Goal: Task Accomplishment & Management: Manage account settings

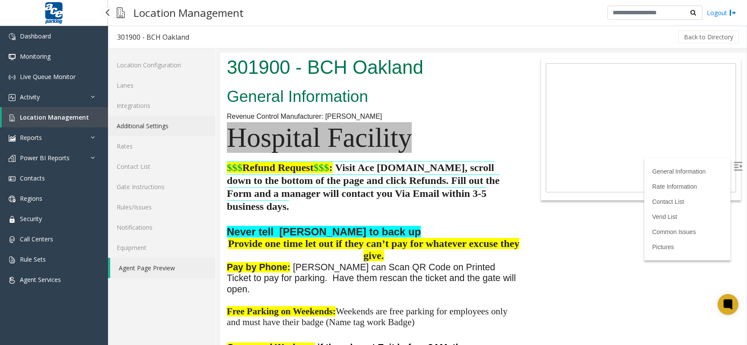
scroll to position [159, 0]
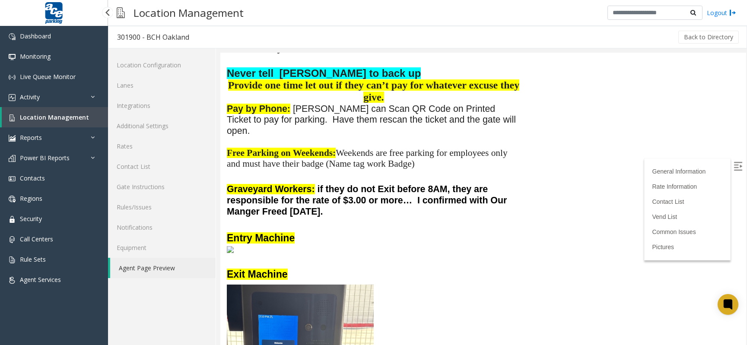
click at [79, 114] on span "Location Management" at bounding box center [54, 117] width 69 height 8
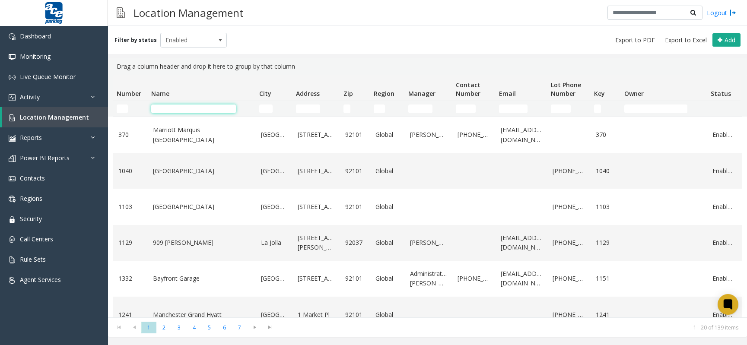
click at [178, 105] on input "Name Filter" at bounding box center [193, 109] width 85 height 9
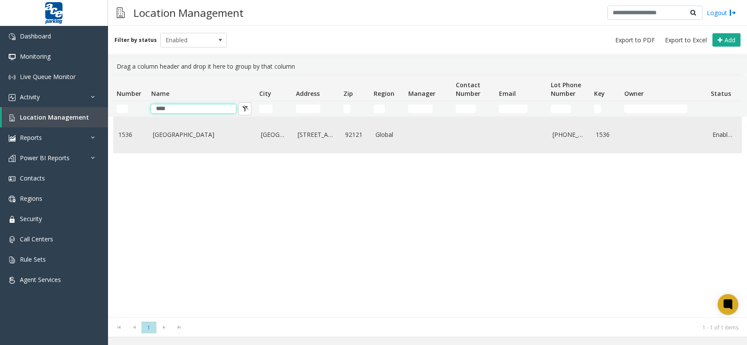
type input "****"
click at [185, 131] on link "[GEOGRAPHIC_DATA]" at bounding box center [202, 135] width 98 height 10
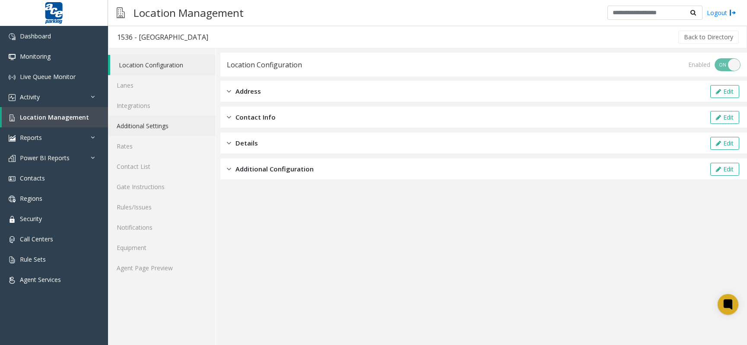
click at [158, 132] on link "Additional Settings" at bounding box center [162, 126] width 108 height 20
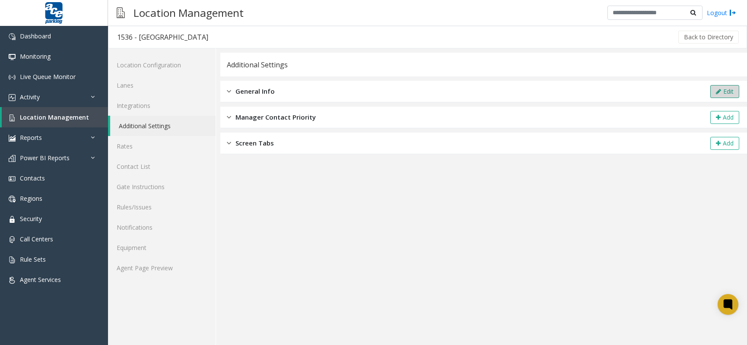
click at [712, 88] on button "Edit" at bounding box center [724, 91] width 29 height 13
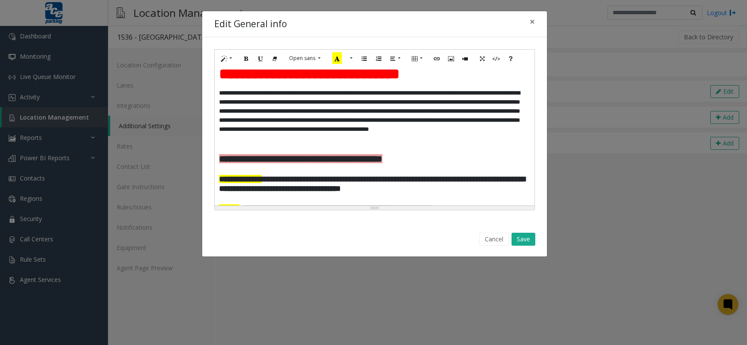
scroll to position [106, 0]
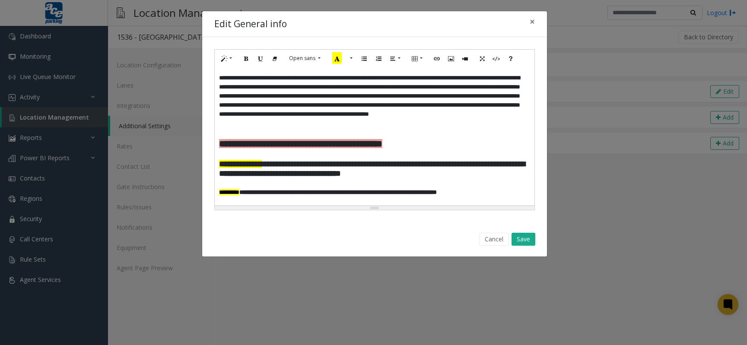
click at [331, 136] on p at bounding box center [374, 132] width 311 height 9
paste div
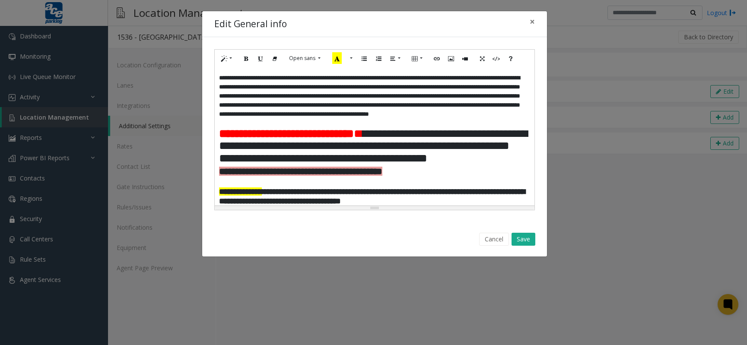
click at [298, 165] on p "**********" at bounding box center [374, 146] width 311 height 37
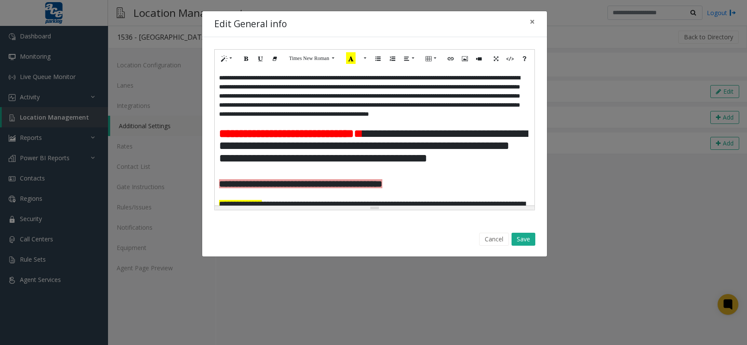
click at [477, 128] on p "**********" at bounding box center [371, 100] width 304 height 54
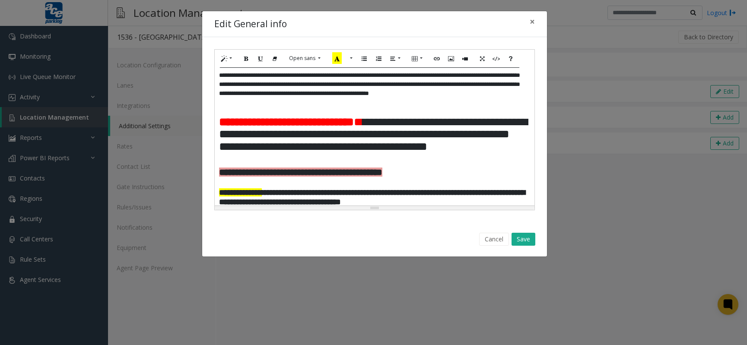
scroll to position [129, 0]
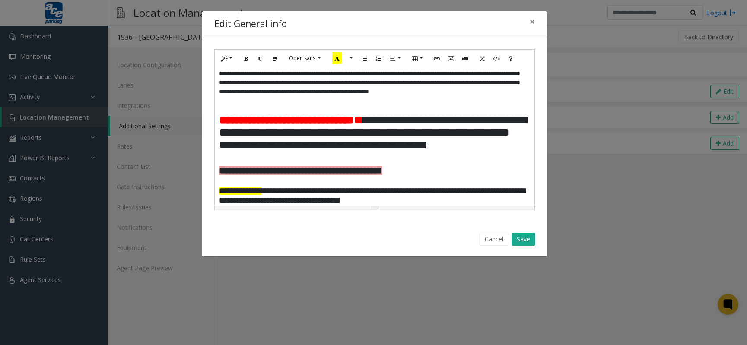
click at [387, 140] on span "**********" at bounding box center [373, 132] width 308 height 36
click at [479, 141] on span "**********" at bounding box center [373, 132] width 308 height 36
click at [522, 240] on button "Save" at bounding box center [523, 239] width 24 height 13
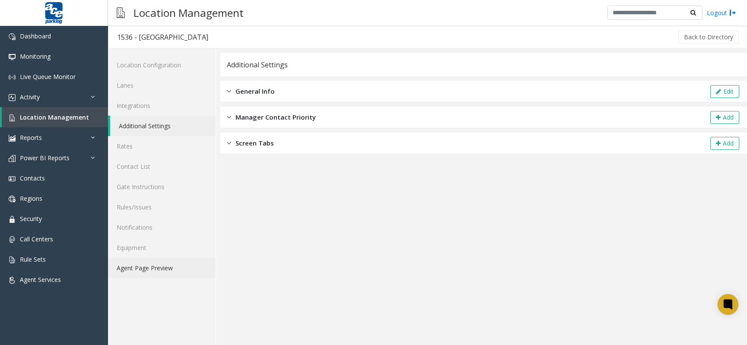
click at [143, 271] on link "Agent Page Preview" at bounding box center [162, 268] width 108 height 20
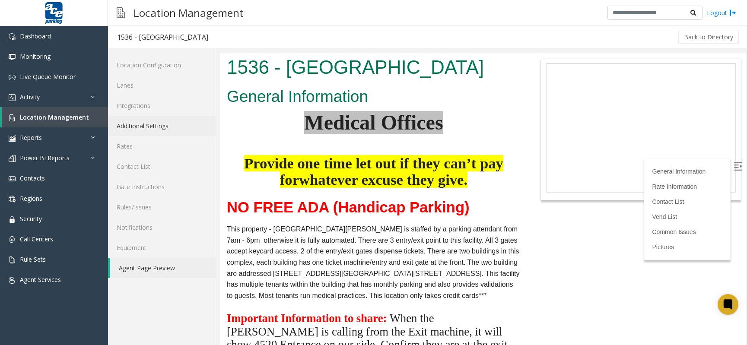
click at [188, 129] on link "Additional Settings" at bounding box center [162, 126] width 108 height 20
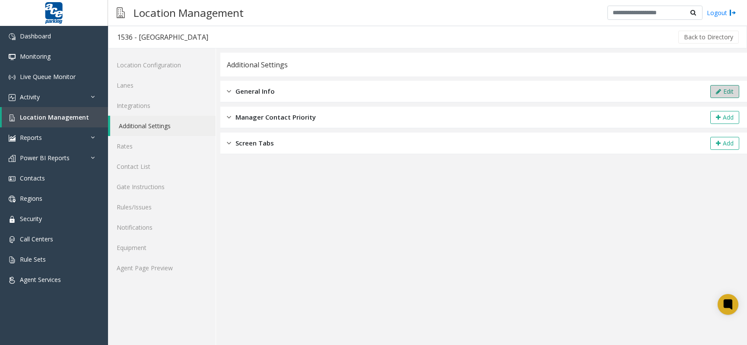
click at [717, 92] on icon at bounding box center [718, 92] width 5 height 6
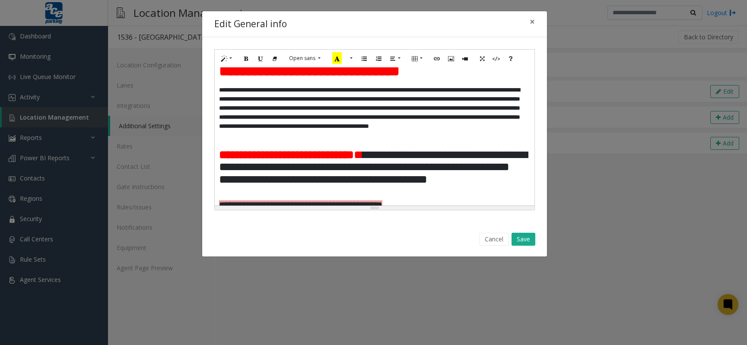
scroll to position [120, 0]
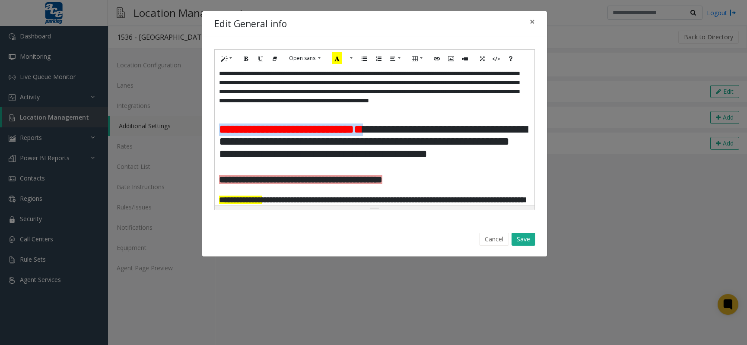
drag, startPoint x: 381, startPoint y: 136, endPoint x: 217, endPoint y: 136, distance: 164.1
click at [217, 136] on div "**********" at bounding box center [375, 136] width 320 height 138
click at [352, 58] on icon "Recent Color" at bounding box center [351, 58] width 10 height 12
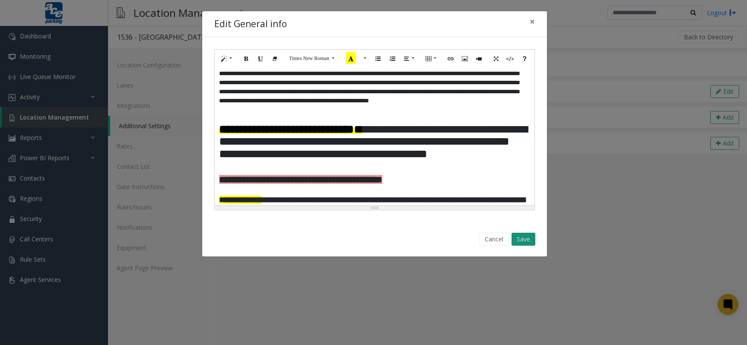
click at [516, 235] on button "Save" at bounding box center [523, 239] width 24 height 13
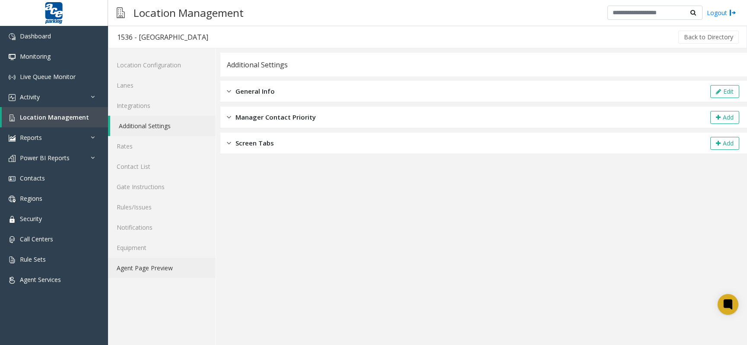
click at [143, 269] on link "Agent Page Preview" at bounding box center [162, 268] width 108 height 20
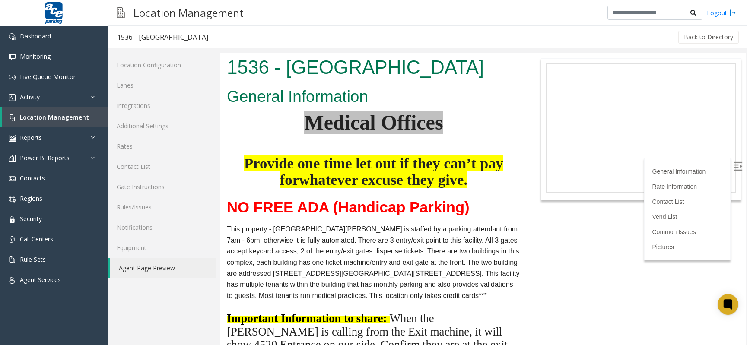
scroll to position [173, 0]
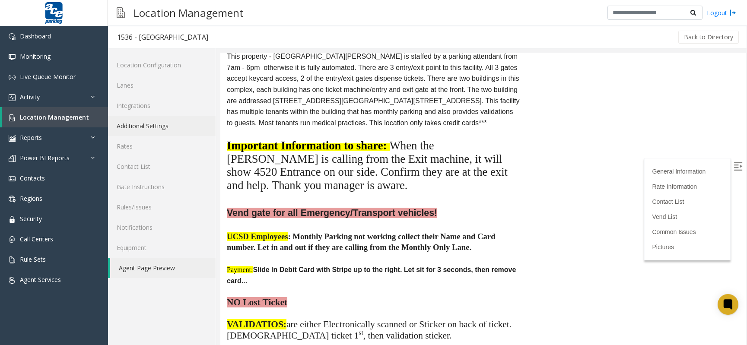
click at [153, 127] on link "Additional Settings" at bounding box center [162, 126] width 108 height 20
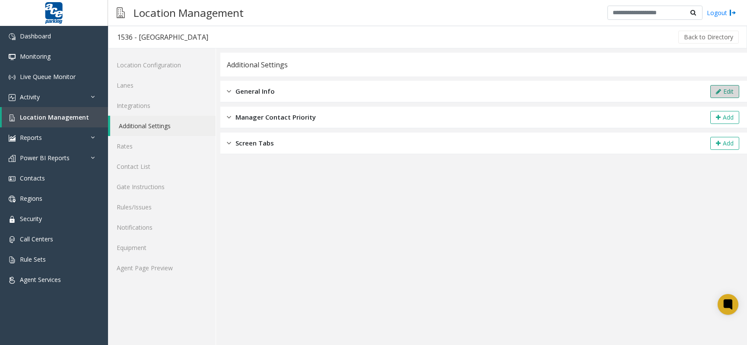
click at [716, 93] on icon at bounding box center [718, 92] width 5 height 6
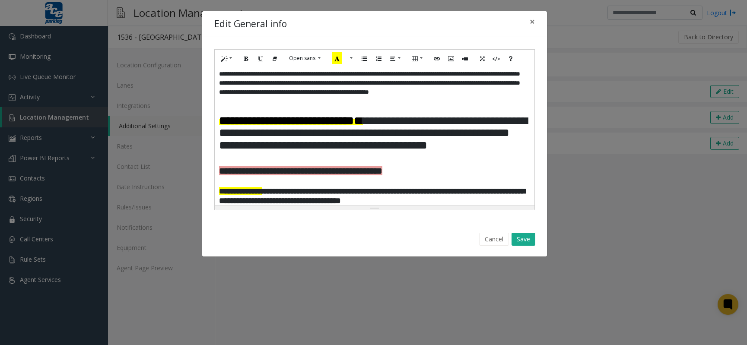
scroll to position [130, 0]
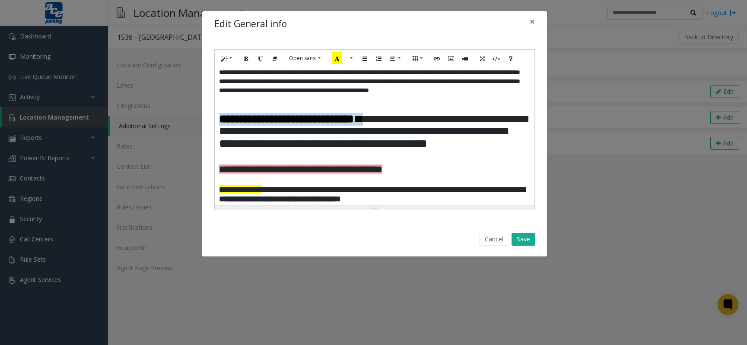
drag, startPoint x: 385, startPoint y: 125, endPoint x: 218, endPoint y: 126, distance: 167.1
click at [218, 126] on div "**********" at bounding box center [375, 136] width 320 height 138
click at [366, 58] on button "More Color" at bounding box center [364, 58] width 9 height 13
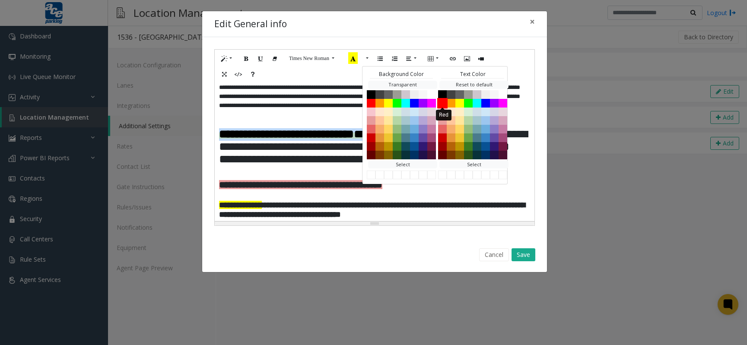
click at [444, 100] on button "Red" at bounding box center [442, 103] width 10 height 10
click at [521, 251] on button "Save" at bounding box center [523, 254] width 24 height 13
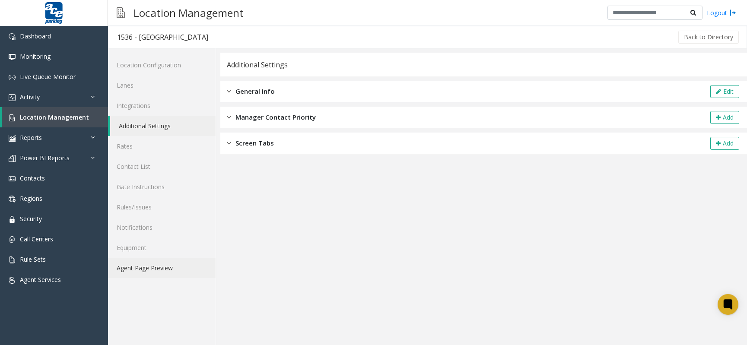
click at [163, 268] on link "Agent Page Preview" at bounding box center [162, 268] width 108 height 20
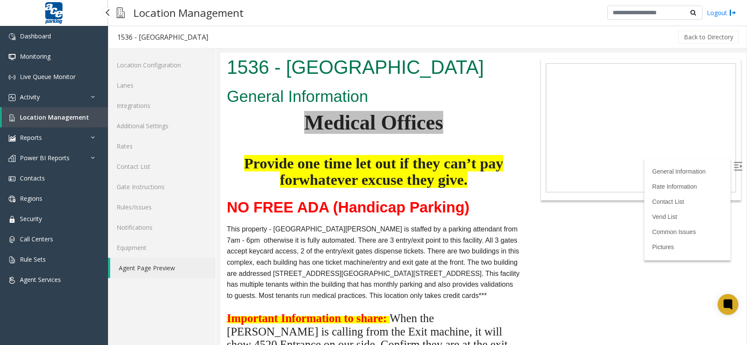
click at [63, 122] on link "Location Management" at bounding box center [55, 117] width 106 height 20
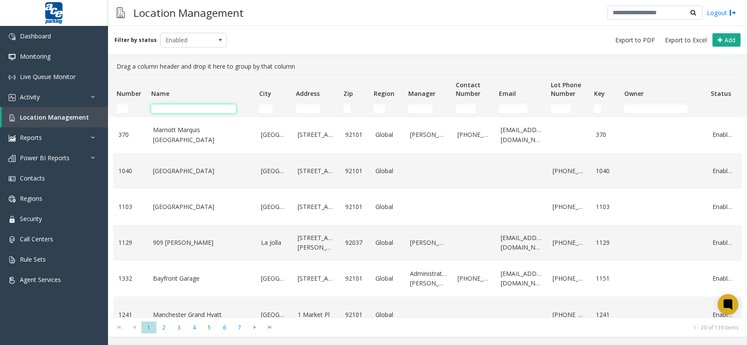
click at [179, 108] on input "Name Filter" at bounding box center [193, 109] width 85 height 9
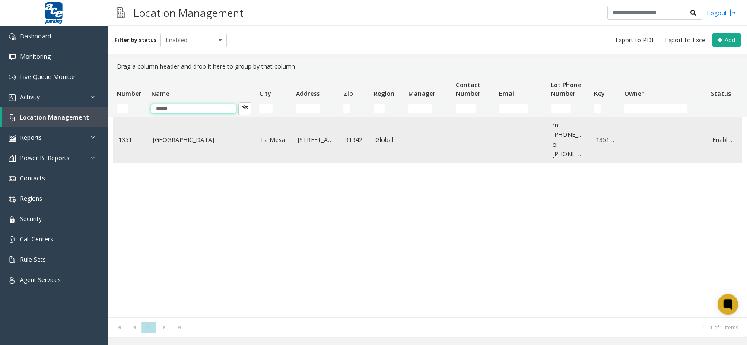
type input "*****"
click at [171, 135] on link "[GEOGRAPHIC_DATA]" at bounding box center [202, 140] width 98 height 10
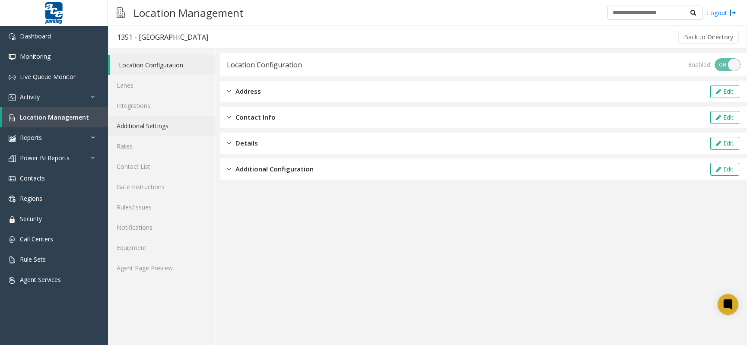
click at [136, 127] on link "Additional Settings" at bounding box center [162, 126] width 108 height 20
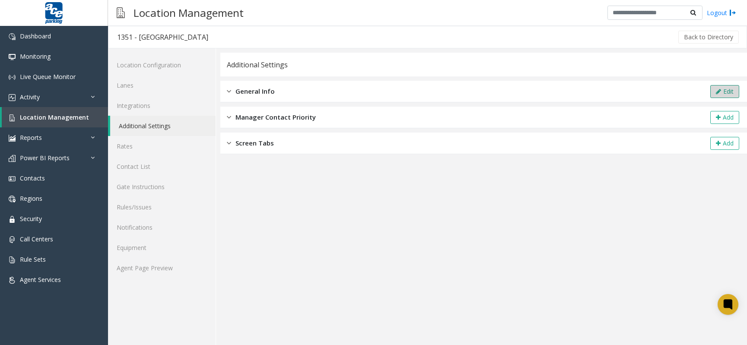
click at [729, 89] on button "Edit" at bounding box center [724, 91] width 29 height 13
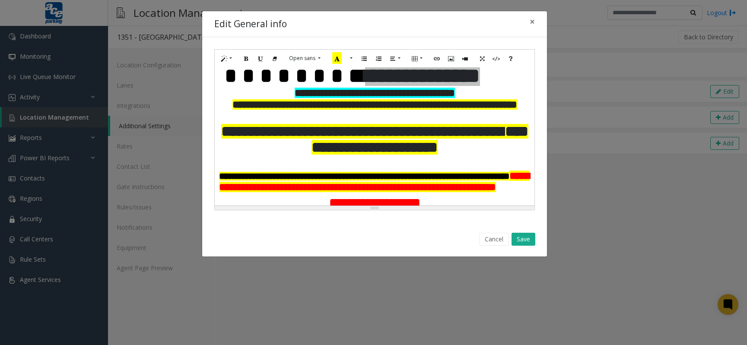
scroll to position [26, 0]
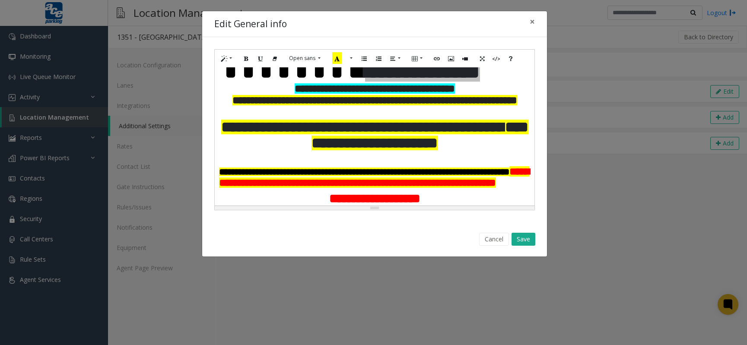
click at [472, 151] on p "**********" at bounding box center [374, 135] width 311 height 32
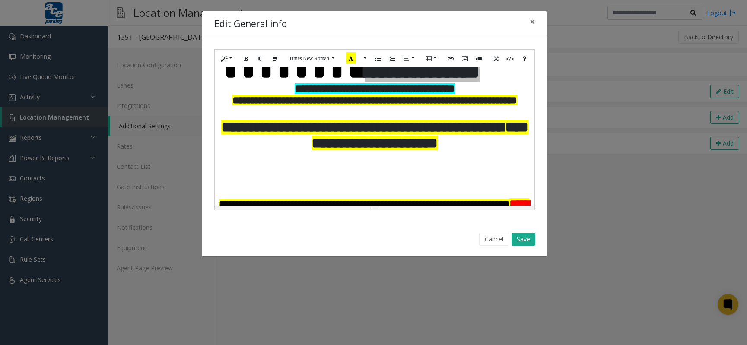
paste div
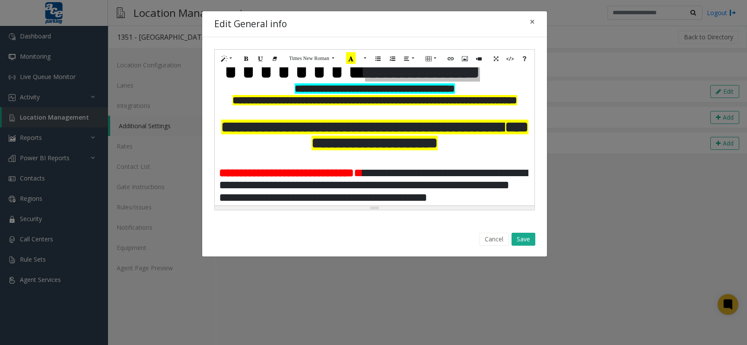
scroll to position [52, 0]
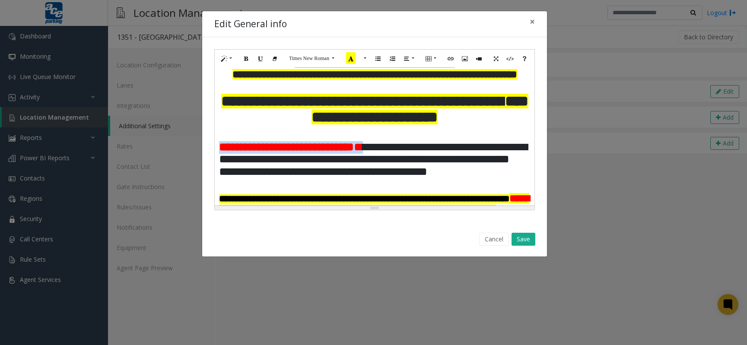
drag, startPoint x: 382, startPoint y: 160, endPoint x: 221, endPoint y: 160, distance: 160.7
click at [221, 160] on p "**********" at bounding box center [374, 159] width 311 height 37
click at [350, 55] on icon "Recent Color" at bounding box center [351, 58] width 10 height 12
click at [386, 141] on p at bounding box center [374, 133] width 311 height 16
drag, startPoint x: 384, startPoint y: 161, endPoint x: 221, endPoint y: 157, distance: 162.9
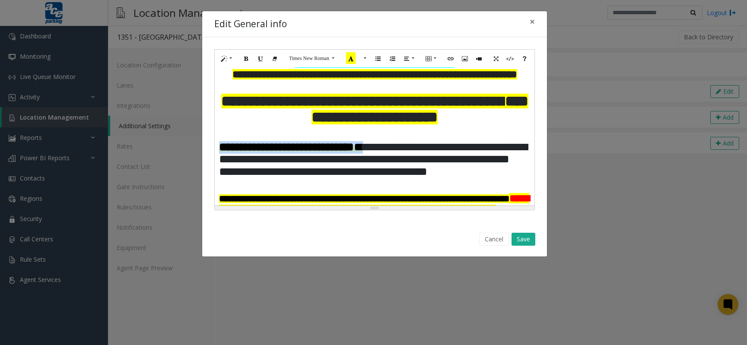
click at [221, 157] on p "**********" at bounding box center [374, 159] width 311 height 37
click at [365, 58] on button "More Color" at bounding box center [364, 58] width 9 height 13
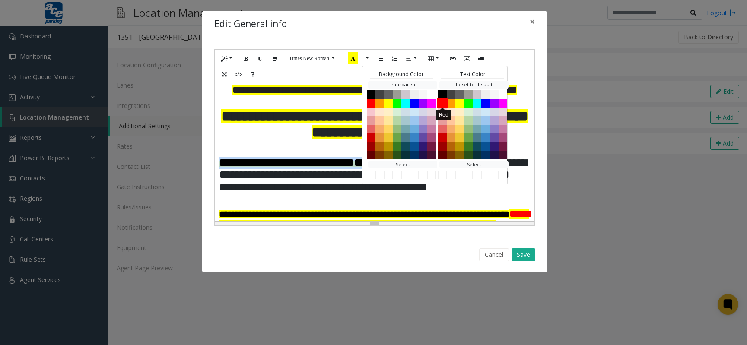
click at [444, 101] on button "Red" at bounding box center [442, 103] width 10 height 10
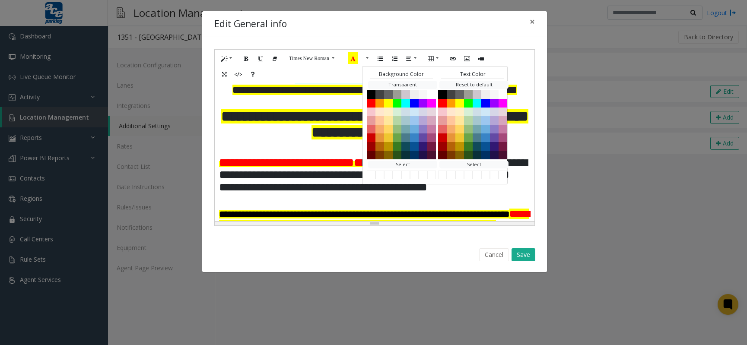
click at [307, 157] on p at bounding box center [374, 149] width 311 height 16
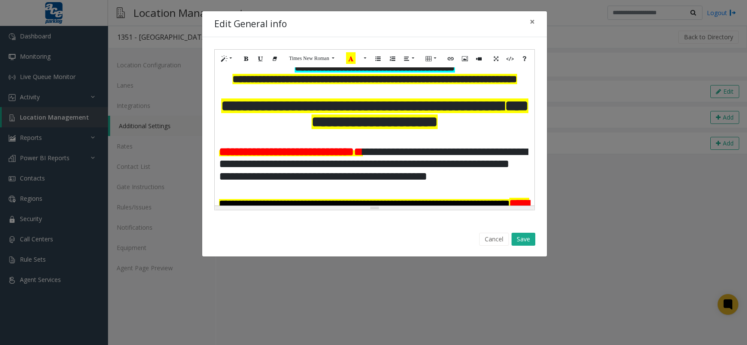
scroll to position [43, 0]
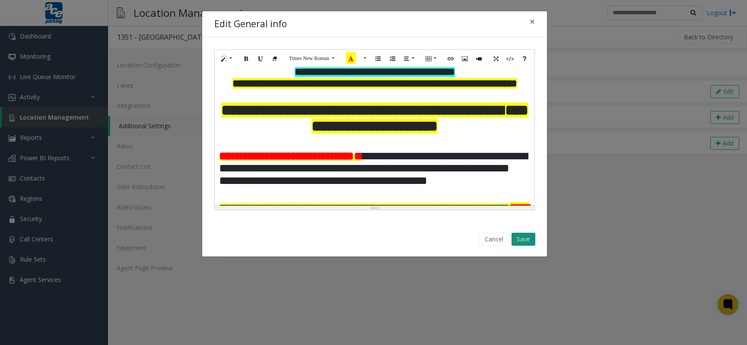
click at [523, 238] on button "Save" at bounding box center [523, 239] width 24 height 13
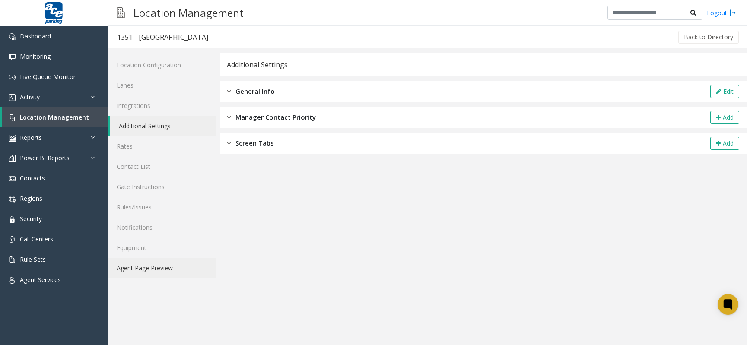
click at [147, 268] on link "Agent Page Preview" at bounding box center [162, 268] width 108 height 20
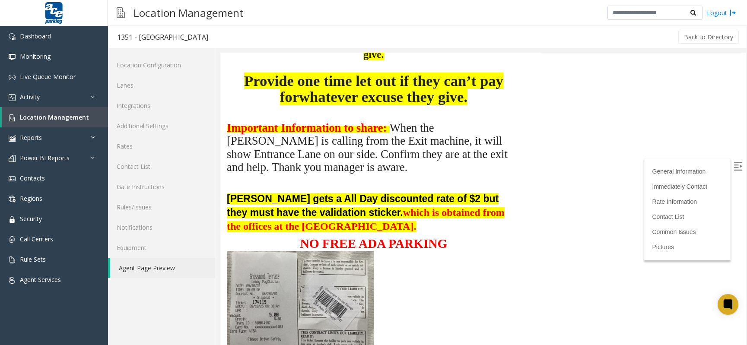
scroll to position [173, 0]
